Goal: Task Accomplishment & Management: Manage account settings

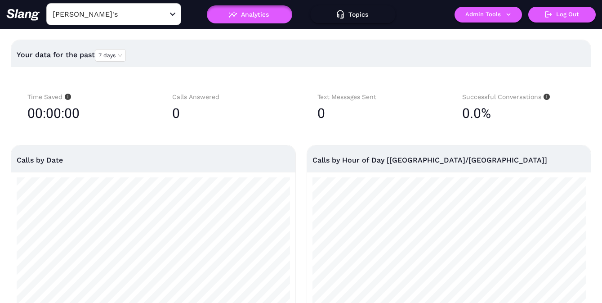
click at [130, 18] on input "Amelia Gene's" at bounding box center [99, 14] width 99 height 14
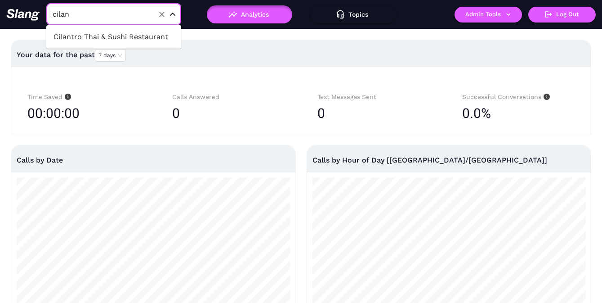
type input "cilant"
click at [143, 38] on li "Cilantro Thai & Sushi Restaurant" at bounding box center [113, 37] width 135 height 16
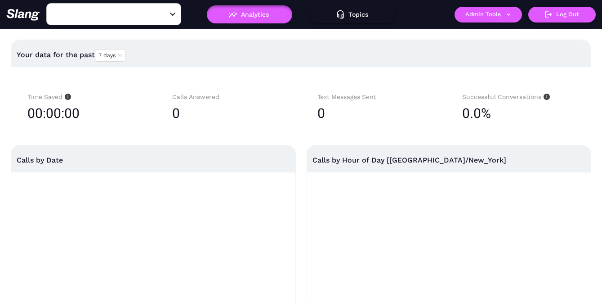
type input "Cilantro Thai & Sushi Restaurant"
click at [501, 17] on button "Admin Tools" at bounding box center [488, 15] width 67 height 16
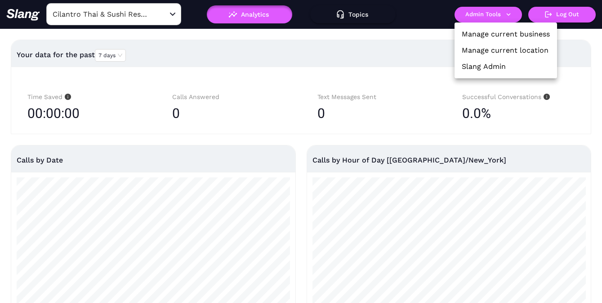
click at [499, 49] on link "Manage current location" at bounding box center [505, 50] width 87 height 11
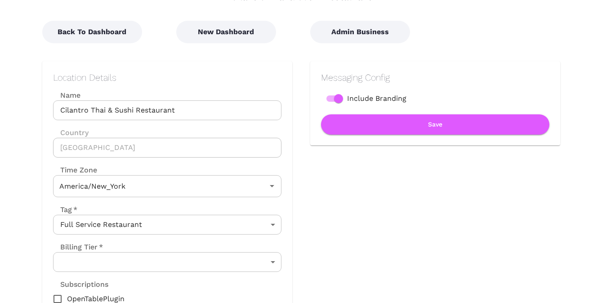
scroll to position [85, 0]
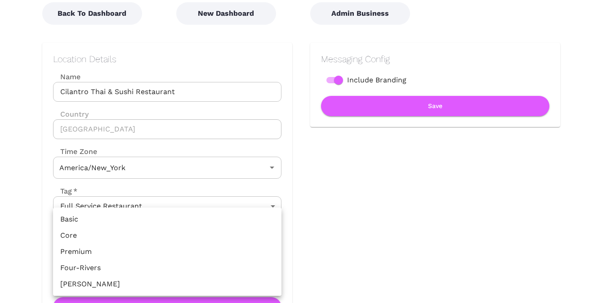
click at [260, 218] on body "Location Admin Page Cilantro Thai & Sushi Restaurant Back To Dashboard New Dash…" at bounding box center [301, 66] width 602 height 303
type input "Eastern Time"
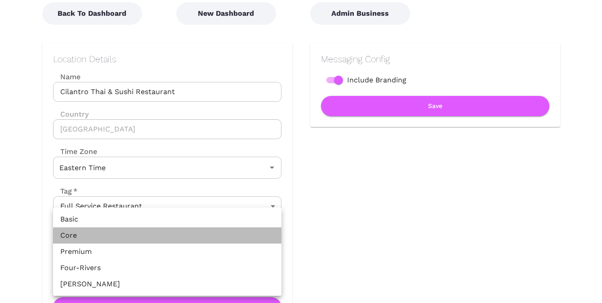
click at [215, 233] on li "Core" at bounding box center [167, 235] width 228 height 16
type input "Core"
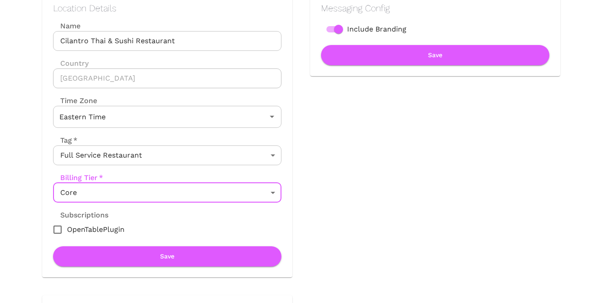
scroll to position [150, 0]
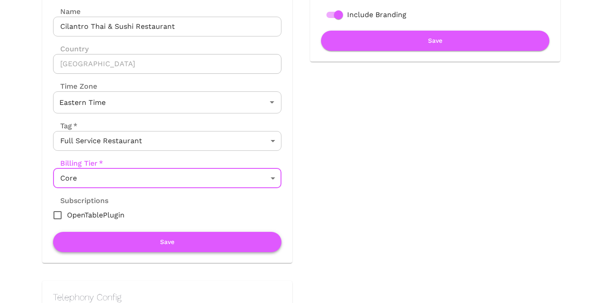
click at [234, 243] on button "Save" at bounding box center [167, 242] width 228 height 20
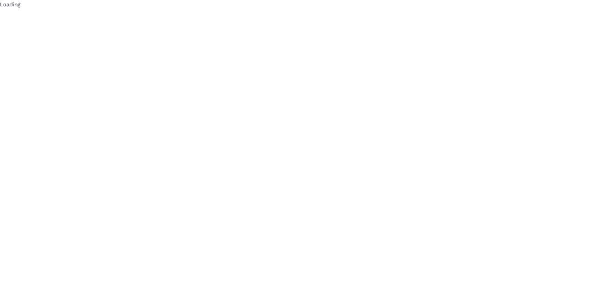
scroll to position [0, 0]
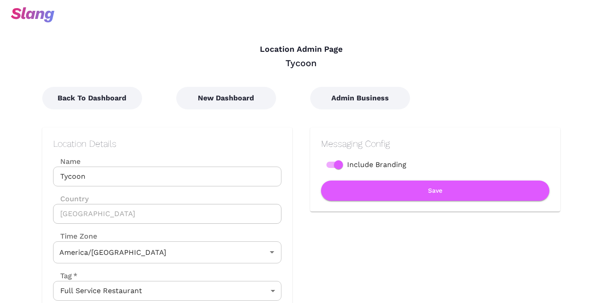
type input "Central Time"
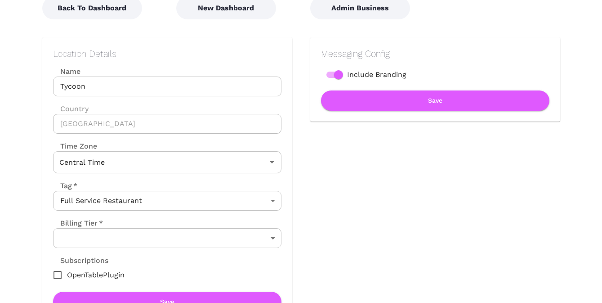
scroll to position [179, 0]
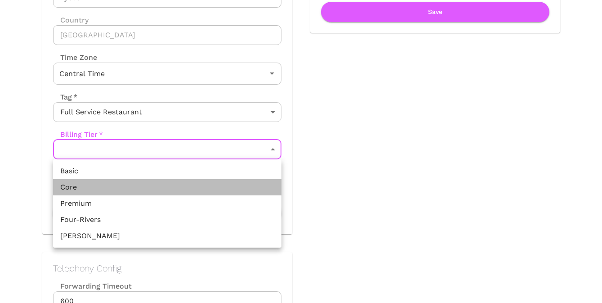
click at [213, 182] on li "Core" at bounding box center [167, 187] width 228 height 16
type input "Core"
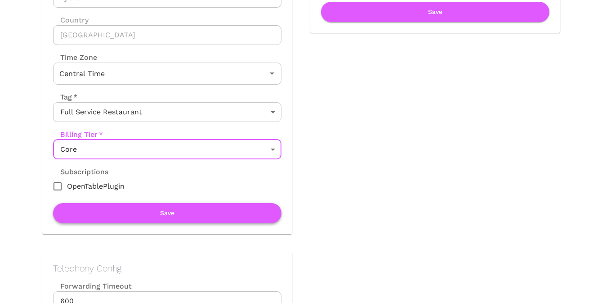
click at [205, 210] on button "Save" at bounding box center [167, 213] width 228 height 20
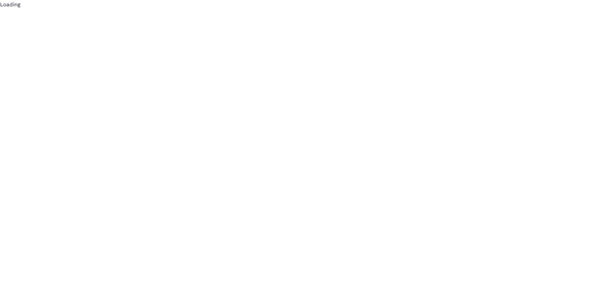
scroll to position [0, 0]
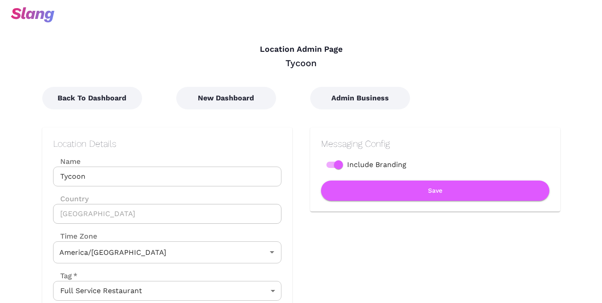
type input "Central Time"
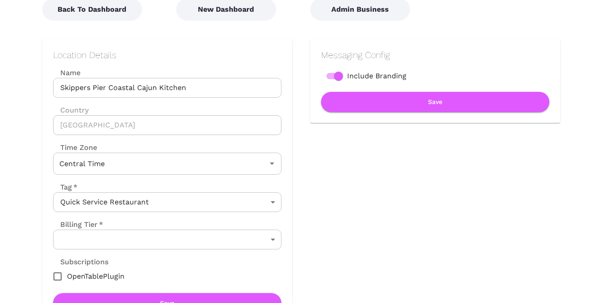
scroll to position [169, 0]
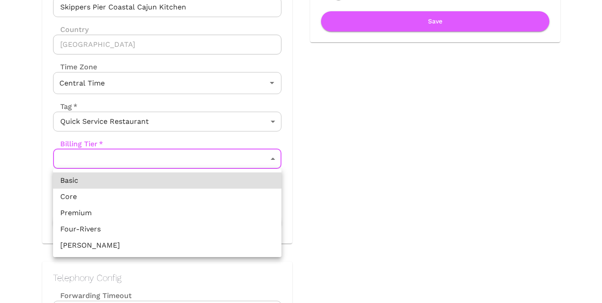
click at [166, 195] on li "Core" at bounding box center [167, 196] width 228 height 16
type input "Core"
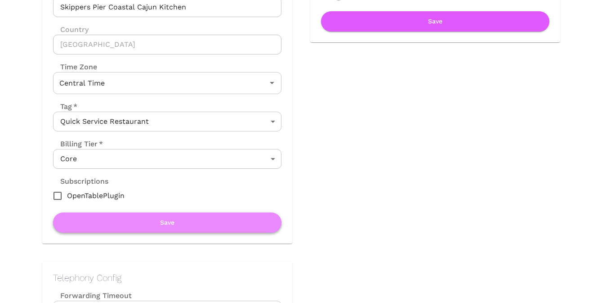
click at [155, 224] on button "Save" at bounding box center [167, 222] width 228 height 20
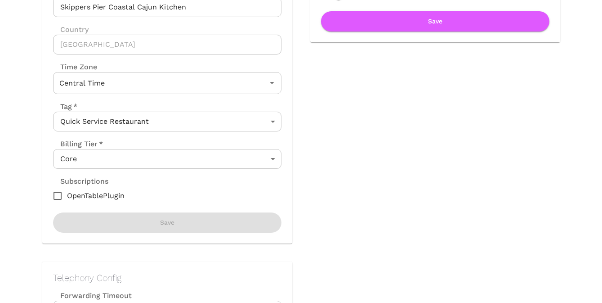
scroll to position [0, 0]
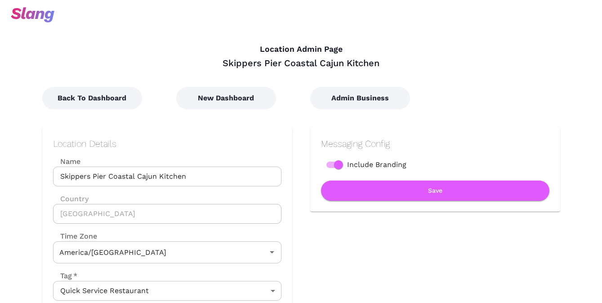
type input "Central Time"
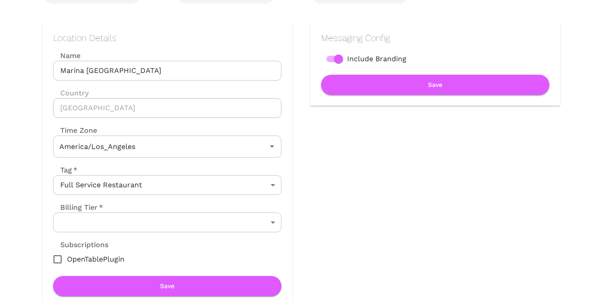
scroll to position [126, 0]
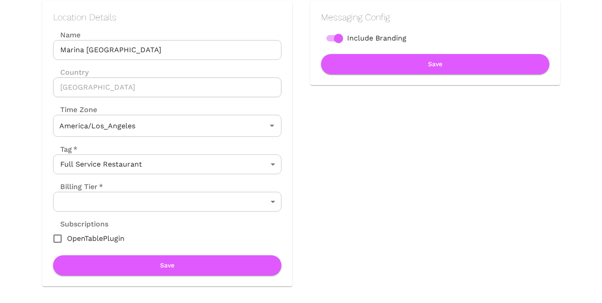
click at [213, 176] on body "Location Admin Page Marina Pasadena Back To Dashboard New Dashboard Admin Busin…" at bounding box center [301, 25] width 602 height 303
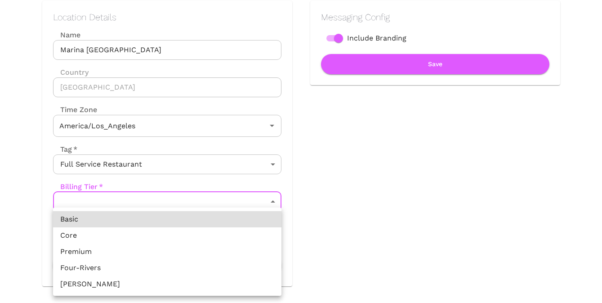
click at [177, 236] on li "Core" at bounding box center [167, 235] width 228 height 16
type input "Core"
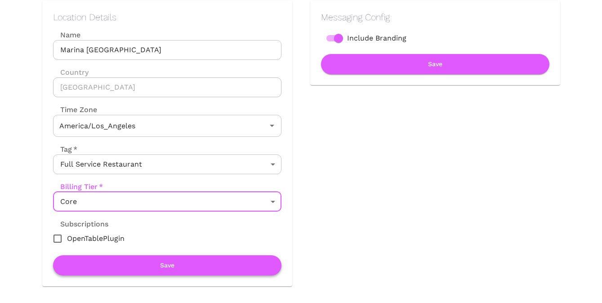
click at [176, 269] on button "Save" at bounding box center [167, 265] width 228 height 20
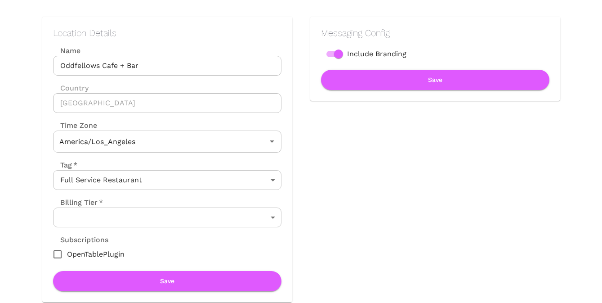
scroll to position [161, 0]
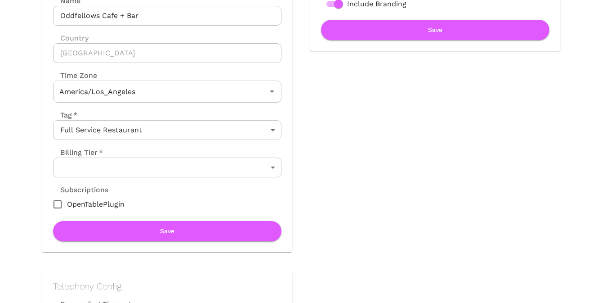
type input "Pacific Time"
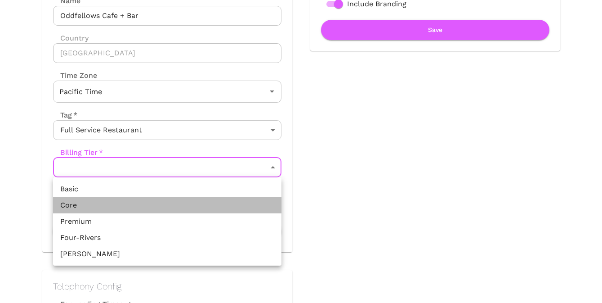
click at [211, 206] on li "Core" at bounding box center [167, 205] width 228 height 16
type input "Core"
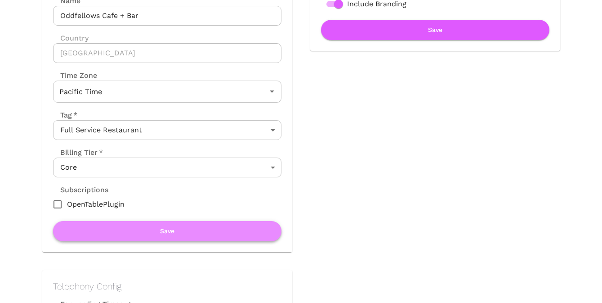
click at [178, 229] on button "Save" at bounding box center [167, 231] width 228 height 20
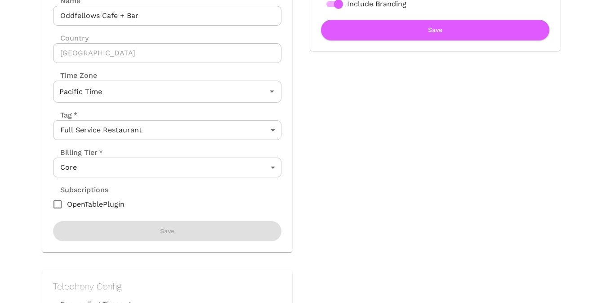
scroll to position [0, 0]
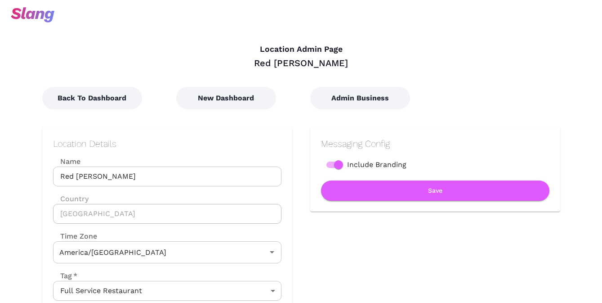
type input "Central Time"
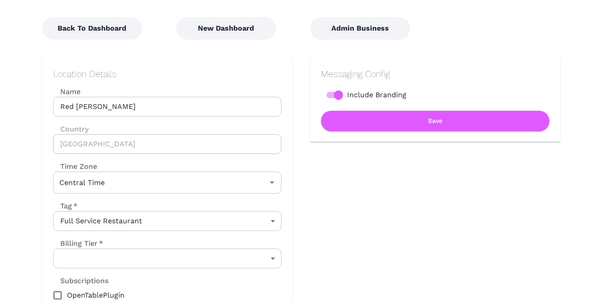
scroll to position [111, 0]
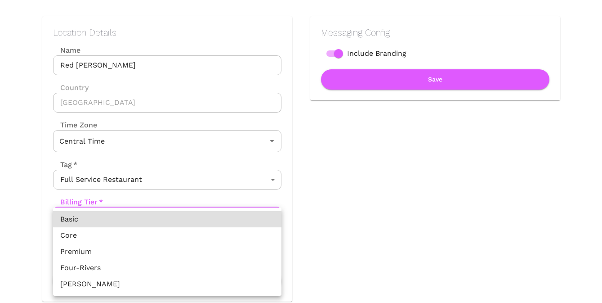
click at [217, 192] on body "Location Admin Page Red Herring Back To Dashboard New Dashboard Admin Business …" at bounding box center [301, 40] width 602 height 303
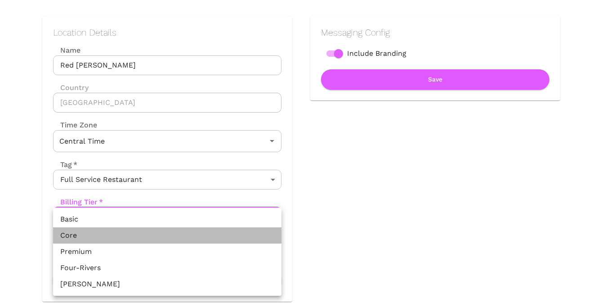
click at [176, 237] on li "Core" at bounding box center [167, 235] width 228 height 16
type input "Core"
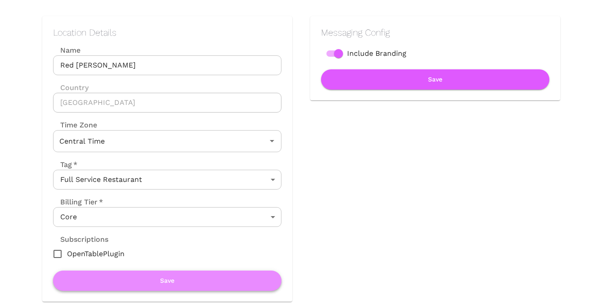
click at [191, 285] on button "Save" at bounding box center [167, 280] width 228 height 20
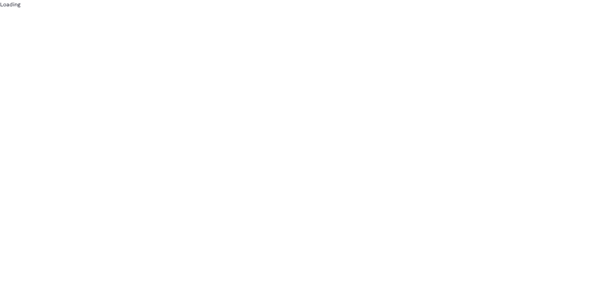
scroll to position [0, 0]
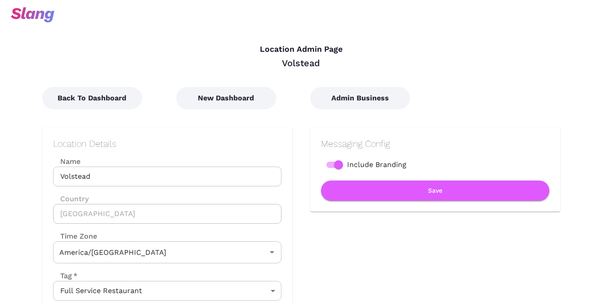
type input "Central Time"
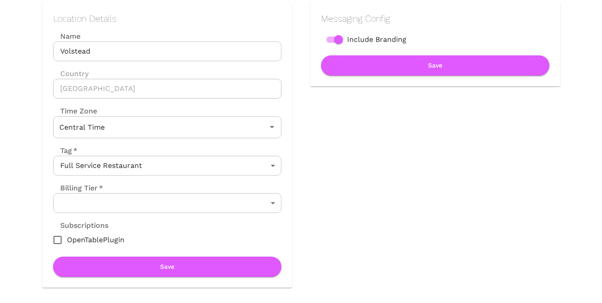
scroll to position [131, 0]
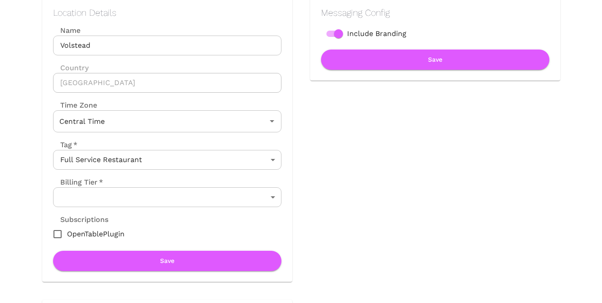
click at [245, 172] on body "Location Admin Page Volstead Back To Dashboard New Dashboard Admin Business Loc…" at bounding box center [301, 20] width 602 height 303
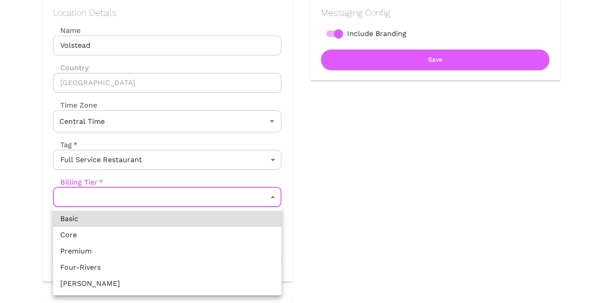
click at [198, 237] on li "Core" at bounding box center [167, 235] width 228 height 16
type input "Core"
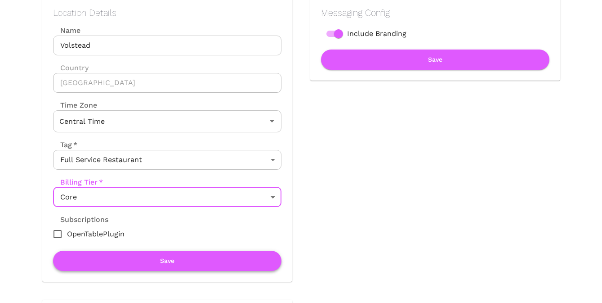
click at [192, 262] on button "Save" at bounding box center [167, 261] width 228 height 20
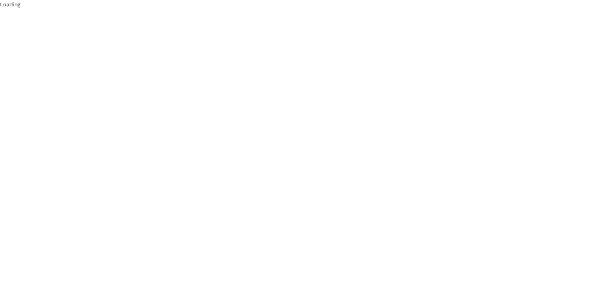
scroll to position [0, 0]
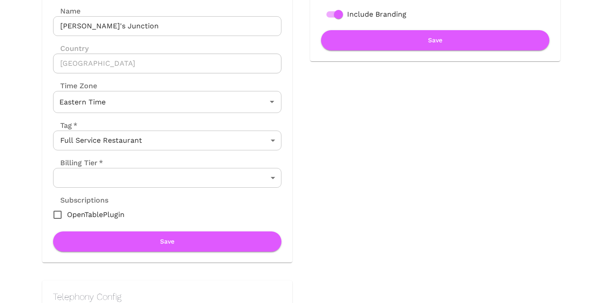
scroll to position [153, 0]
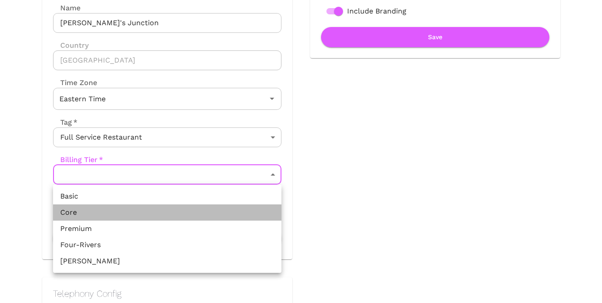
click at [203, 206] on li "Core" at bounding box center [167, 212] width 228 height 16
type input "Core"
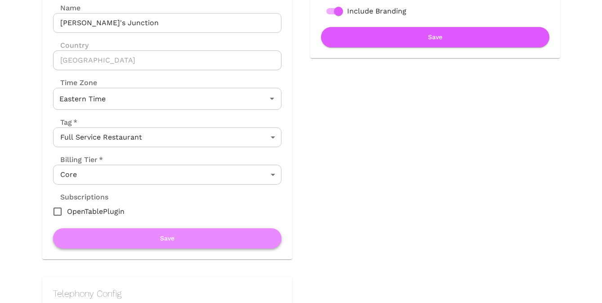
click at [179, 239] on button "Save" at bounding box center [167, 238] width 228 height 20
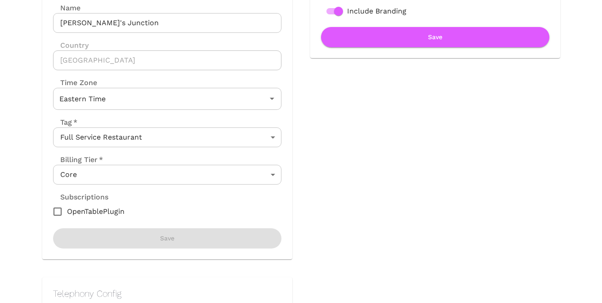
scroll to position [0, 0]
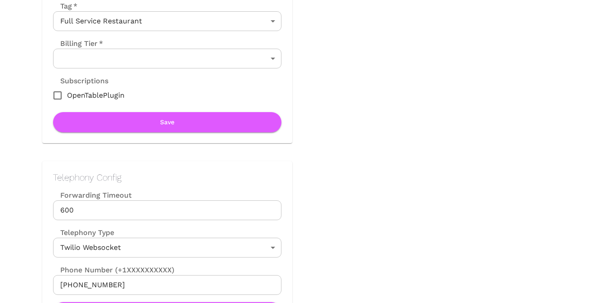
scroll to position [294, 0]
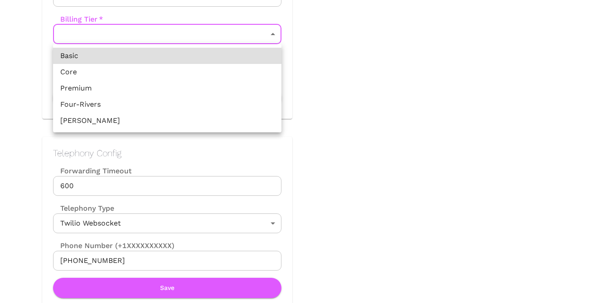
click at [215, 74] on li "Core" at bounding box center [167, 72] width 228 height 16
type input "Core"
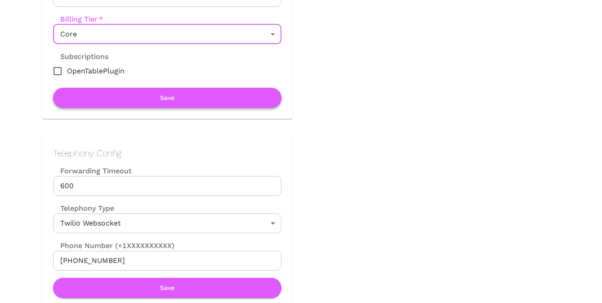
click at [216, 97] on button "Save" at bounding box center [167, 98] width 228 height 20
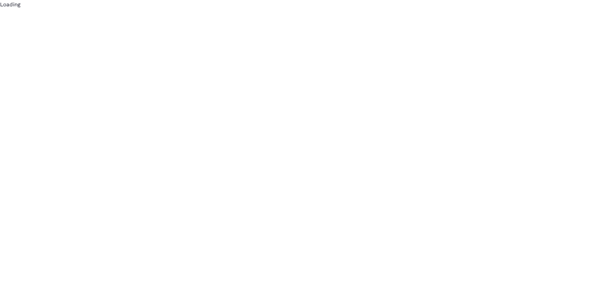
scroll to position [0, 0]
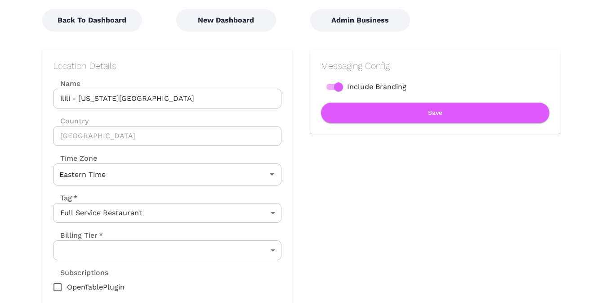
scroll to position [152, 0]
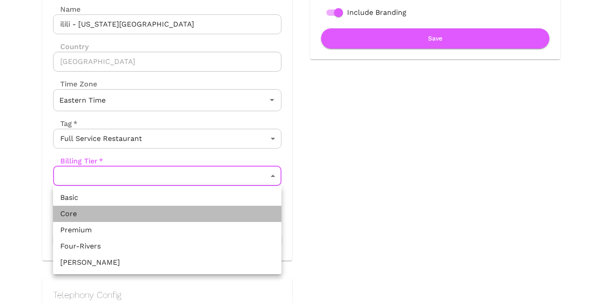
click at [195, 211] on li "Core" at bounding box center [167, 214] width 228 height 16
type input "Core"
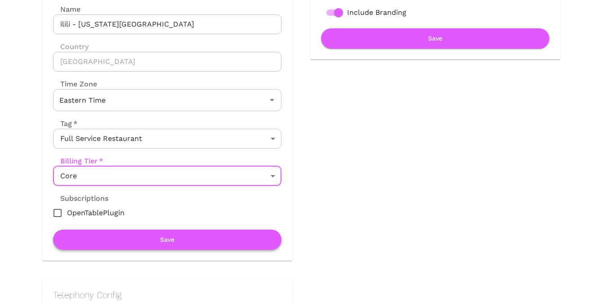
click at [177, 240] on button "Save" at bounding box center [167, 239] width 228 height 20
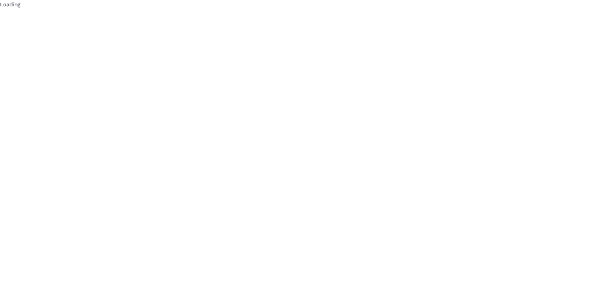
scroll to position [0, 0]
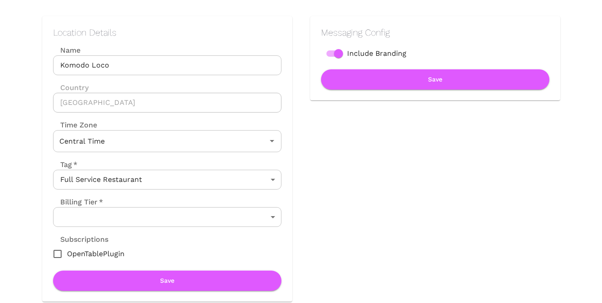
scroll to position [157, 0]
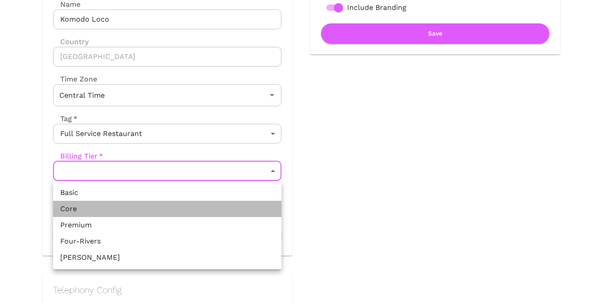
click at [154, 211] on li "Core" at bounding box center [167, 209] width 228 height 16
type input "Core"
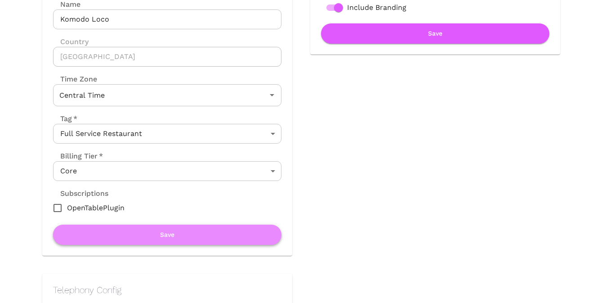
click at [195, 228] on button "Save" at bounding box center [167, 234] width 228 height 20
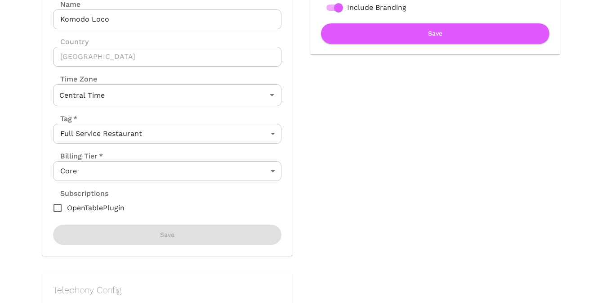
scroll to position [0, 0]
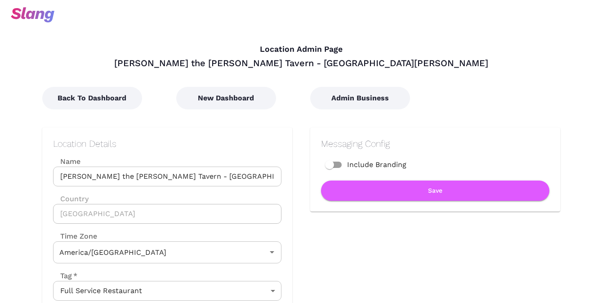
type input "Central Time"
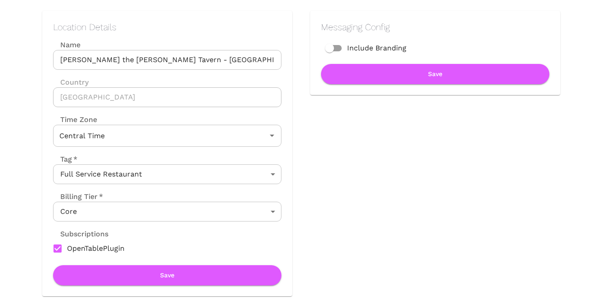
scroll to position [141, 0]
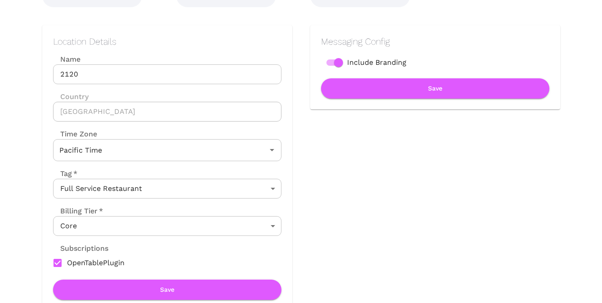
scroll to position [58, 0]
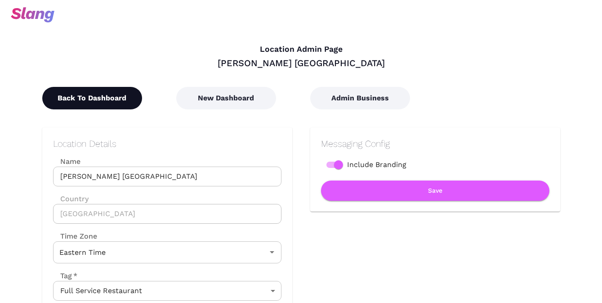
click at [104, 105] on button "Back To Dashboard" at bounding box center [92, 98] width 100 height 22
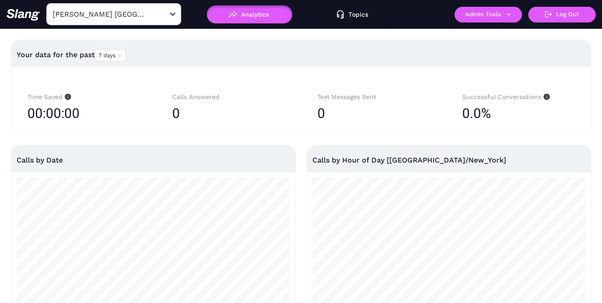
click at [127, 15] on input "Tucci's Dublin" at bounding box center [99, 14] width 99 height 14
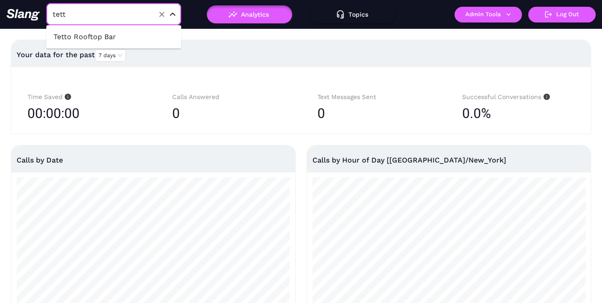
type input "tetto"
click at [106, 36] on li "Tetto Rooftop Bar" at bounding box center [113, 37] width 135 height 16
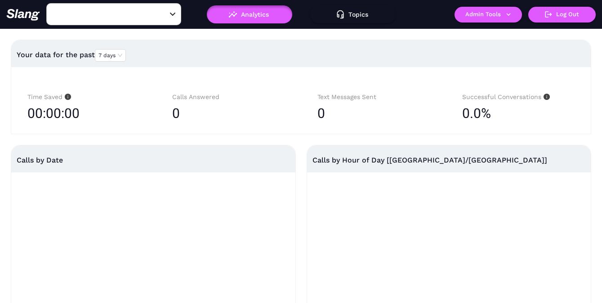
type input "Tetto Rooftop Bar"
click at [481, 13] on button "Admin Tools" at bounding box center [488, 15] width 67 height 16
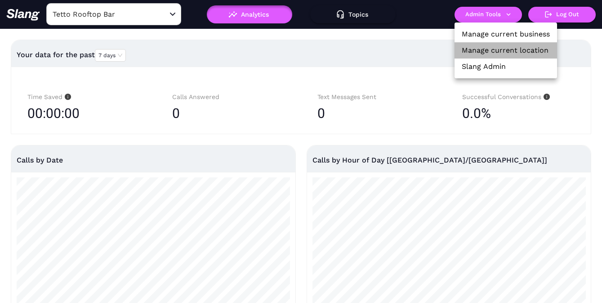
click at [480, 51] on link "Manage current location" at bounding box center [505, 50] width 87 height 11
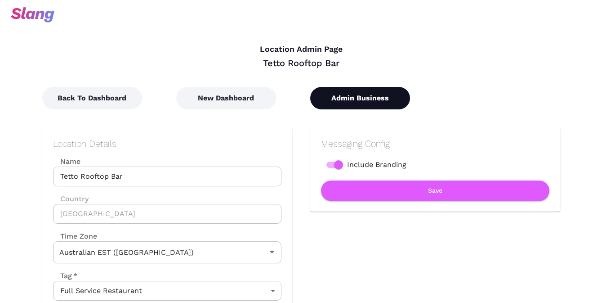
click at [332, 101] on button "Admin Business" at bounding box center [360, 98] width 100 height 22
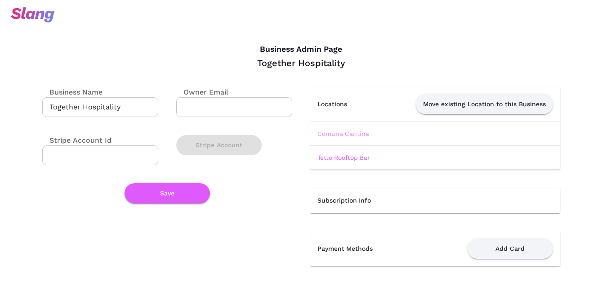
click at [336, 132] on link "Comuna Cantina" at bounding box center [344, 133] width 52 height 7
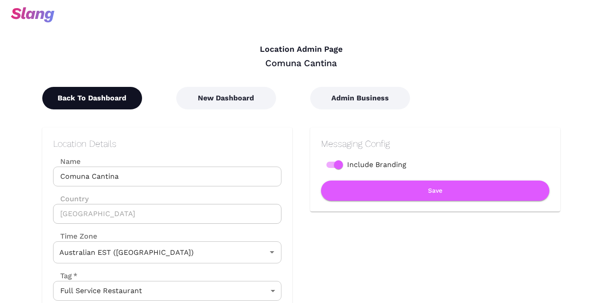
click at [79, 95] on button "Back To Dashboard" at bounding box center [92, 98] width 100 height 22
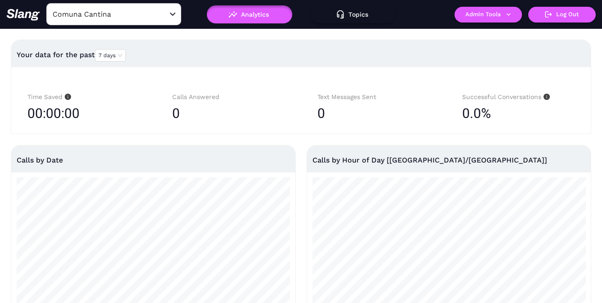
click at [130, 15] on input "Comuna Cantina" at bounding box center [99, 14] width 99 height 14
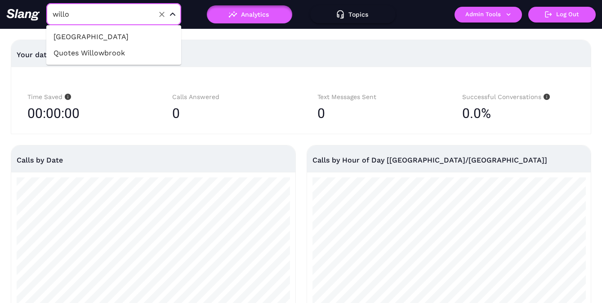
type input "willow"
click at [130, 35] on li "Willowdale Hotel" at bounding box center [113, 37] width 135 height 16
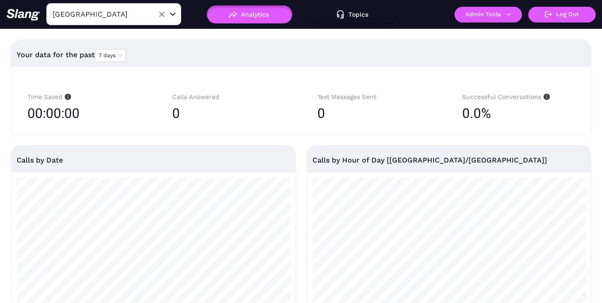
click at [124, 9] on input "Willowdale Hotel" at bounding box center [99, 14] width 99 height 14
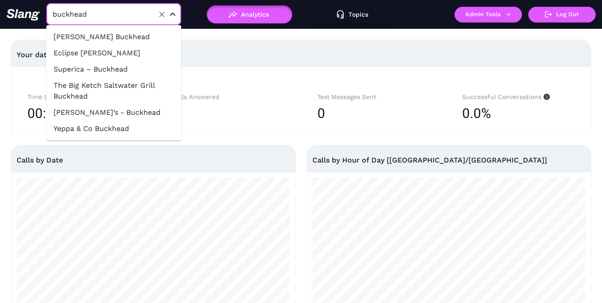
type input "Willowdale Hotel"
click at [254, 57] on div "Your data for the past 7 days" at bounding box center [301, 55] width 569 height 22
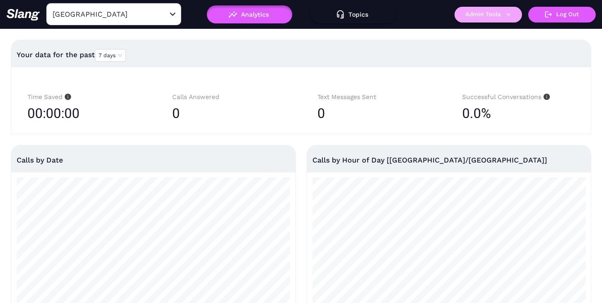
click at [484, 15] on button "Admin Tools" at bounding box center [488, 15] width 67 height 16
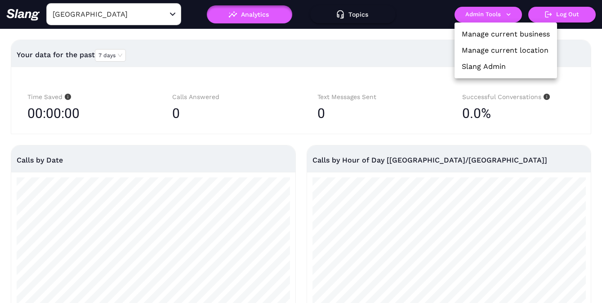
click at [484, 45] on link "Manage current location" at bounding box center [505, 50] width 87 height 11
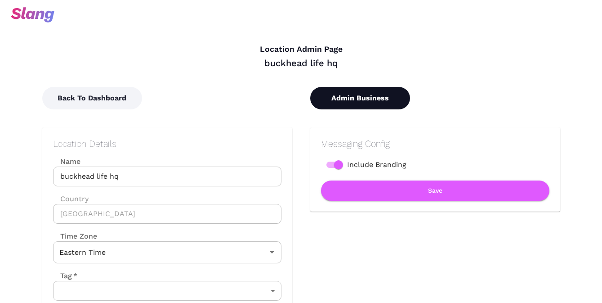
click at [370, 95] on button "Admin Business" at bounding box center [360, 98] width 100 height 22
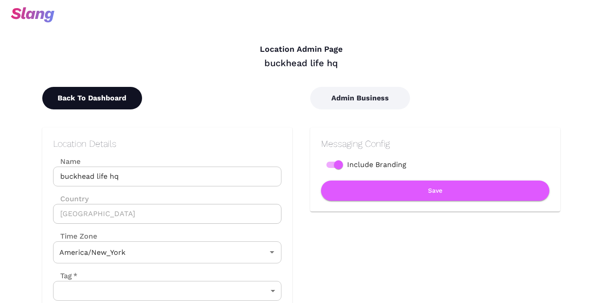
type input "Eastern Time"
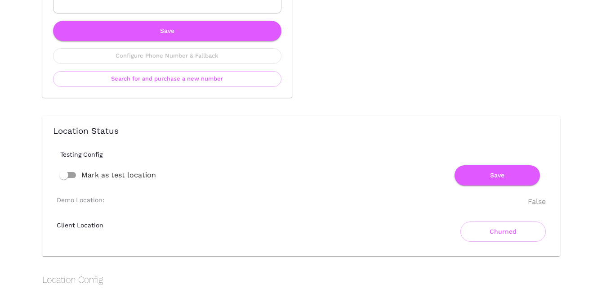
scroll to position [377, 0]
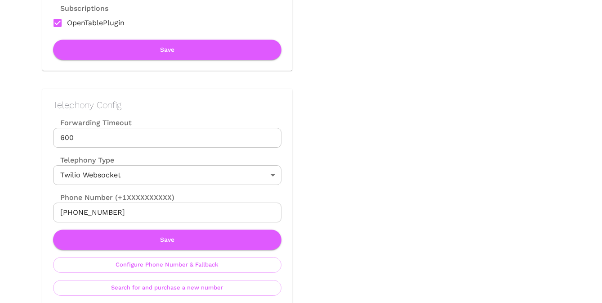
scroll to position [396, 0]
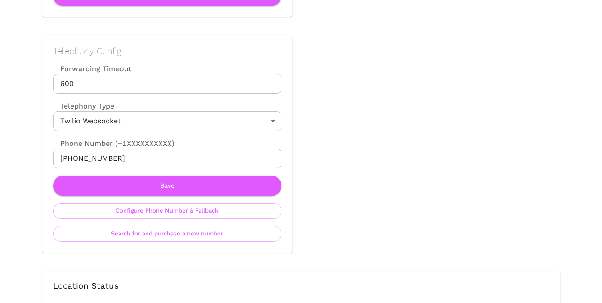
click at [192, 162] on input "+16465534160" at bounding box center [167, 158] width 228 height 20
